Goal: Navigation & Orientation: Go to known website

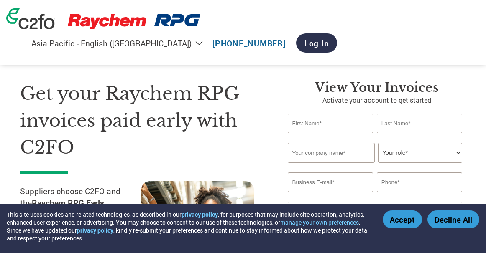
select select "en-IN"
click at [135, 27] on img at bounding box center [134, 21] width 133 height 15
select select "en-IN"
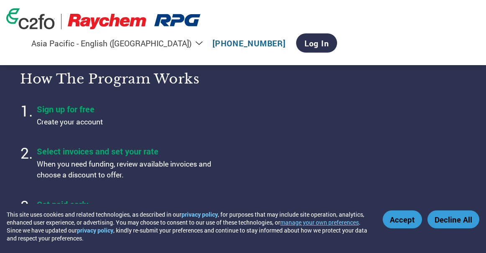
select select "en-IN"
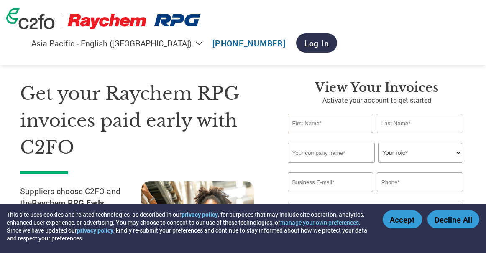
click at [272, 121] on div "Get your Raychem RPG invoices paid early with C2FO Suppliers choose C2FO and th…" at bounding box center [147, 187] width 255 height 214
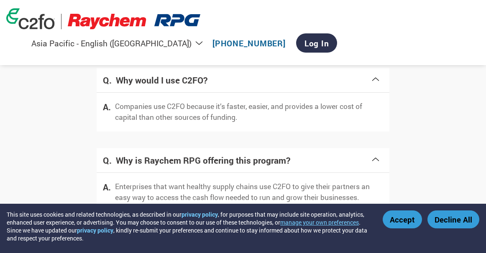
scroll to position [1742, 0]
